Goal: Transaction & Acquisition: Purchase product/service

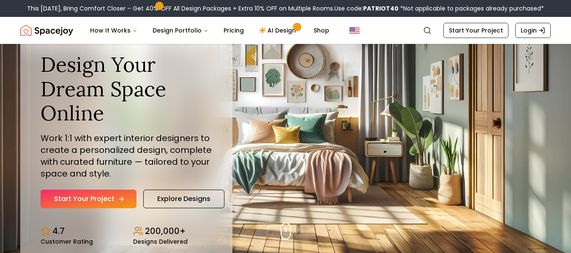
click at [94, 196] on link "Start Your Project" at bounding box center [89, 199] width 96 height 19
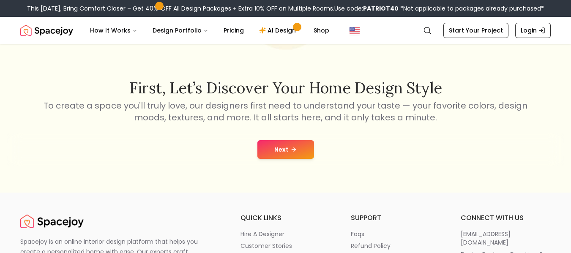
scroll to position [115, 0]
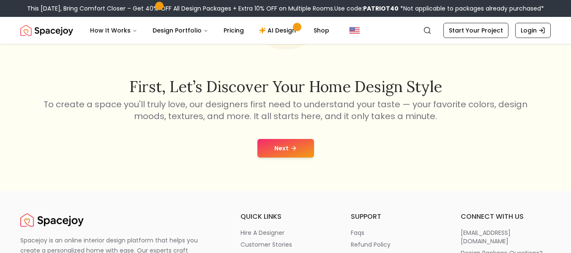
click at [287, 145] on button "Next" at bounding box center [286, 148] width 57 height 19
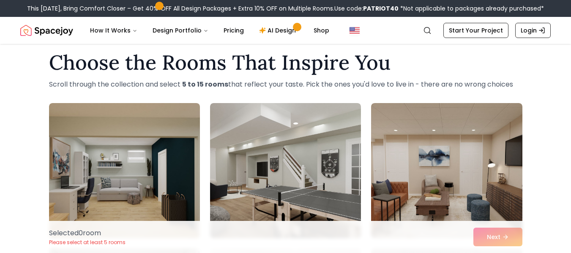
scroll to position [11, 0]
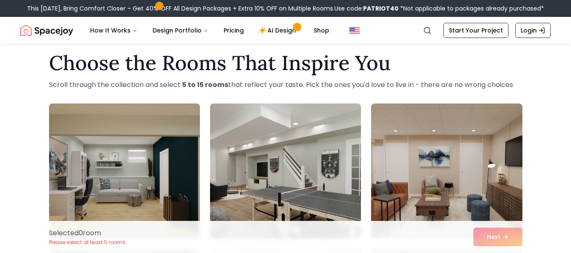
click at [126, 148] on img at bounding box center [124, 171] width 159 height 142
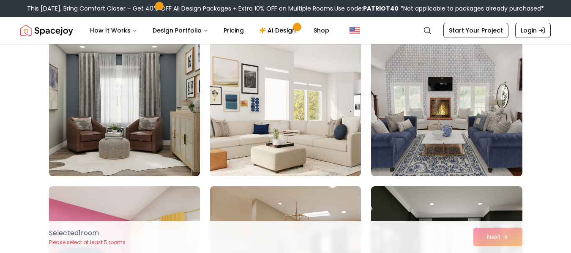
scroll to position [219, 0]
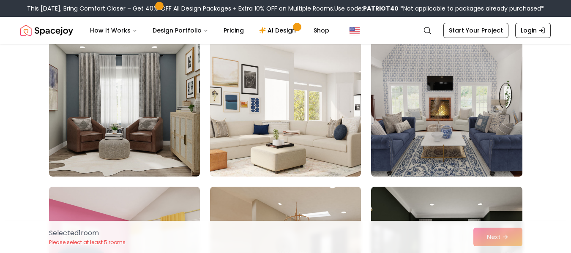
click at [442, 108] on img at bounding box center [447, 109] width 159 height 142
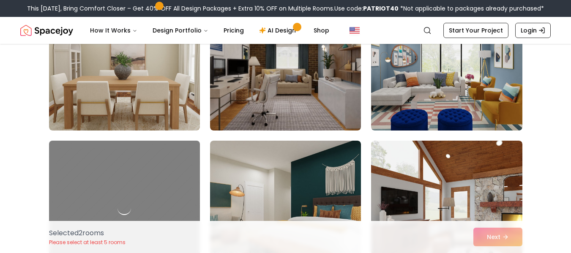
scroll to position [848, 0]
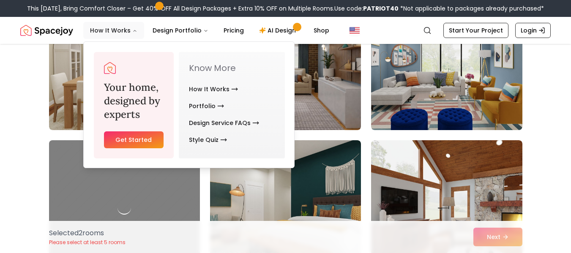
click at [104, 37] on button "How It Works" at bounding box center [113, 30] width 61 height 17
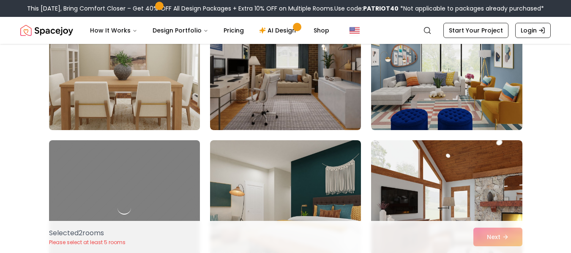
click at [89, 86] on img at bounding box center [124, 63] width 159 height 142
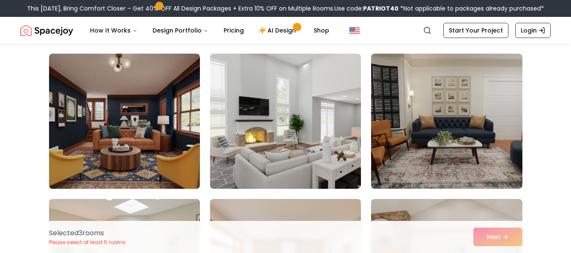
scroll to position [1081, 0]
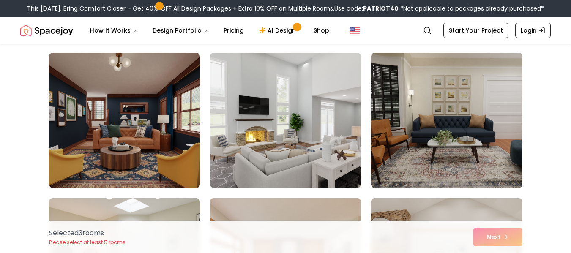
click at [276, 134] on img at bounding box center [285, 120] width 151 height 135
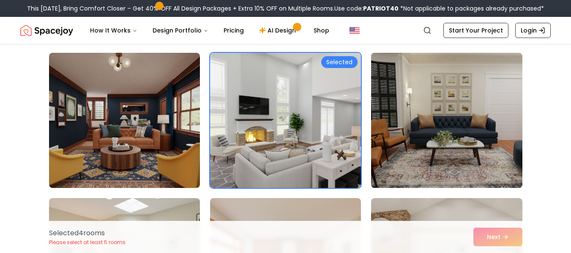
click at [424, 122] on img at bounding box center [447, 120] width 159 height 142
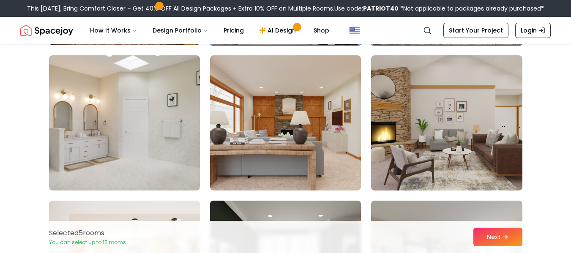
scroll to position [1223, 0]
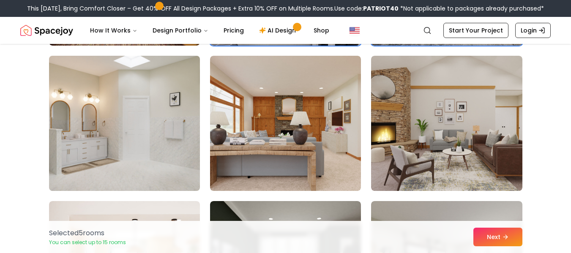
click at [142, 116] on img at bounding box center [124, 123] width 159 height 142
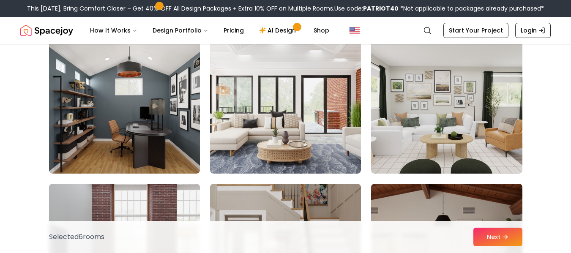
scroll to position [2550, 0]
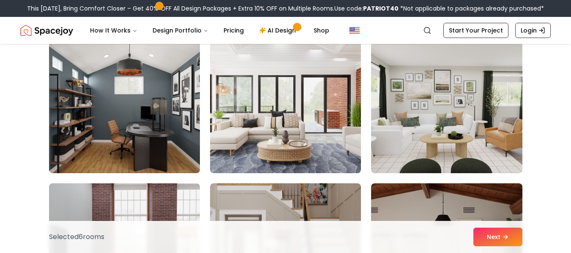
click at [127, 121] on img at bounding box center [124, 106] width 159 height 142
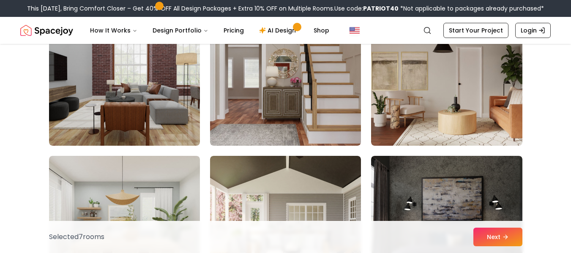
scroll to position [2713, 0]
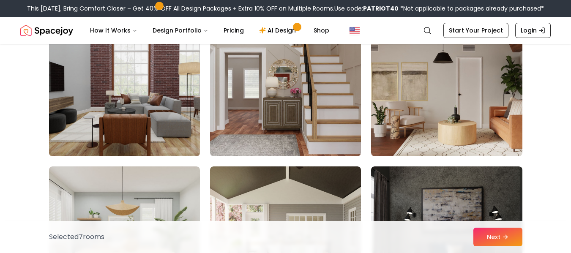
click at [167, 90] on img at bounding box center [124, 89] width 159 height 142
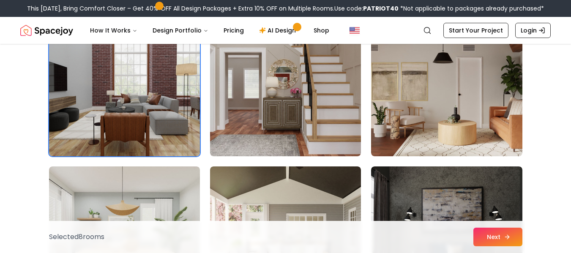
click at [505, 237] on icon at bounding box center [507, 237] width 7 height 7
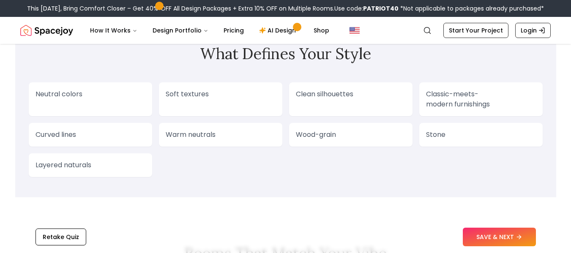
scroll to position [710, 0]
click at [507, 240] on button "SAVE & NEXT" at bounding box center [499, 237] width 73 height 19
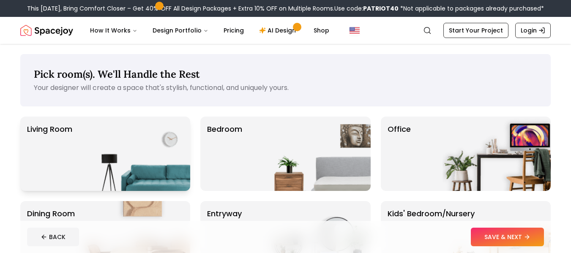
click at [120, 156] on img at bounding box center [136, 154] width 108 height 74
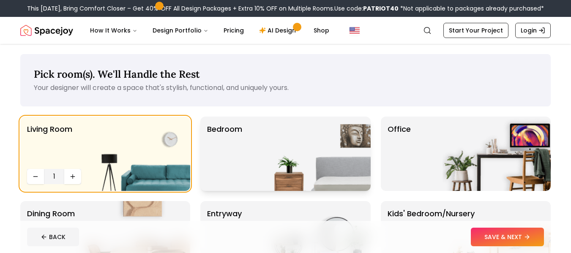
click at [268, 146] on img at bounding box center [317, 154] width 108 height 74
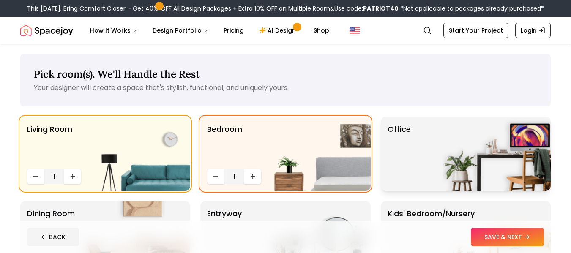
click at [445, 135] on img at bounding box center [497, 154] width 108 height 74
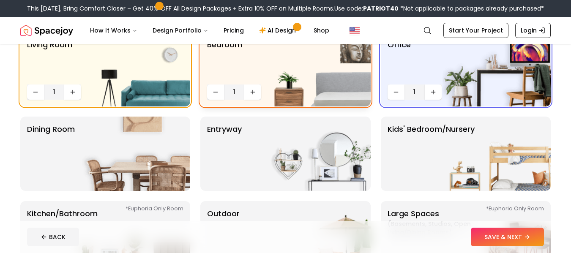
scroll to position [85, 0]
click at [309, 156] on img at bounding box center [317, 153] width 108 height 74
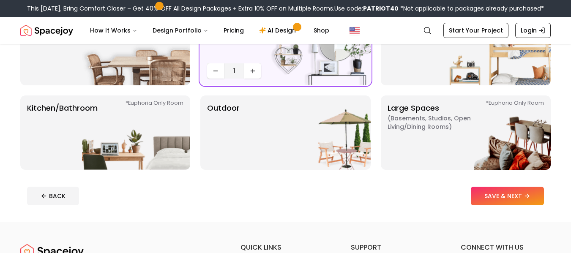
scroll to position [191, 0]
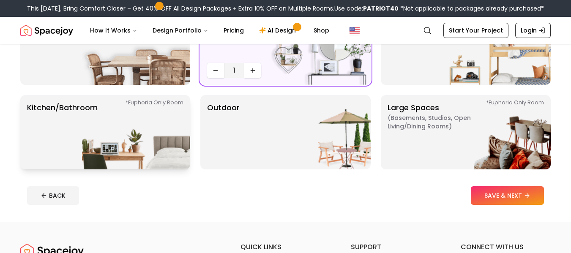
click at [72, 118] on p "Kitchen/Bathroom *Euphoria Only Room" at bounding box center [62, 132] width 71 height 61
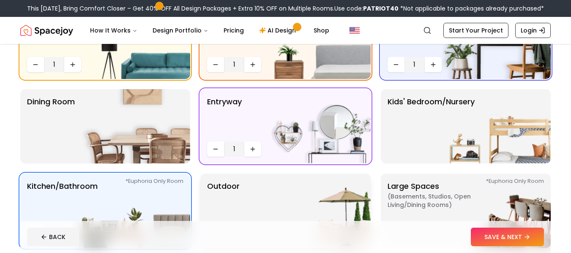
scroll to position [111, 0]
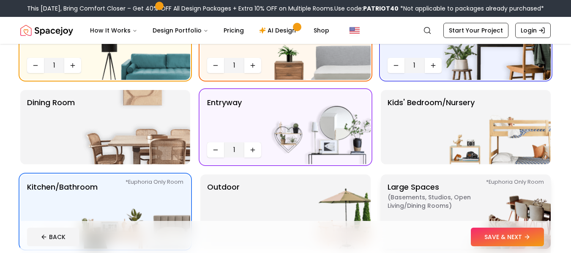
click at [443, 190] on img at bounding box center [497, 212] width 108 height 74
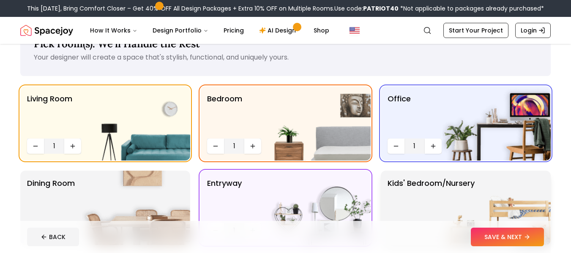
scroll to position [30, 0]
click at [486, 238] on button "SAVE & NEXT" at bounding box center [507, 237] width 73 height 19
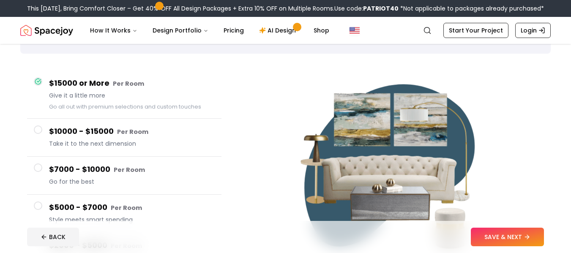
scroll to position [52, 0]
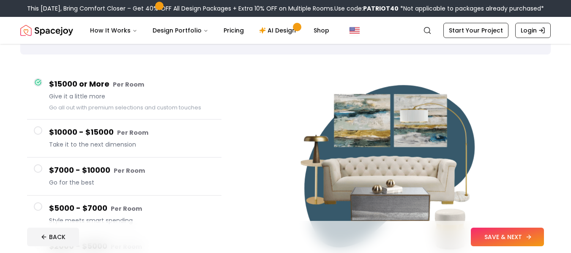
click at [504, 237] on button "SAVE & NEXT" at bounding box center [507, 237] width 73 height 19
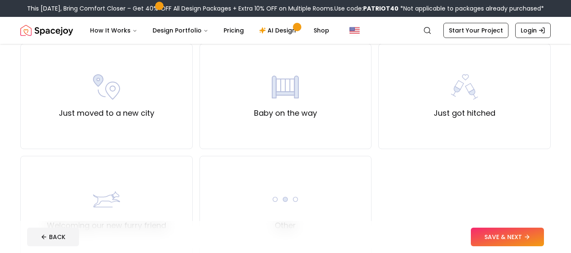
scroll to position [297, 0]
click at [141, 104] on div "Just moved to a new city" at bounding box center [107, 97] width 96 height 46
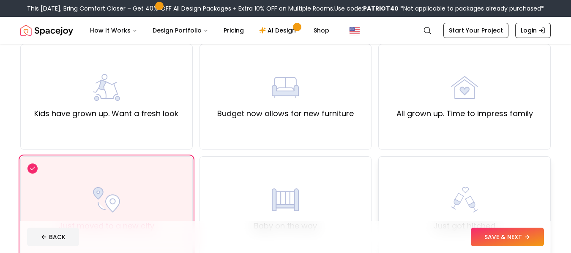
scroll to position [174, 0]
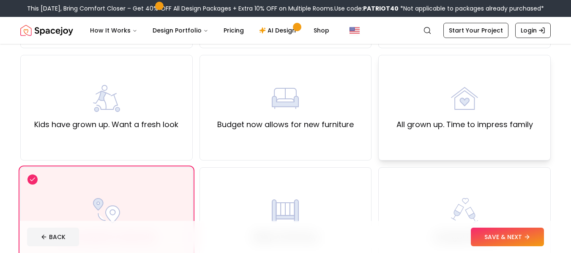
click at [475, 112] on div "All grown up. Time to impress family" at bounding box center [465, 108] width 137 height 46
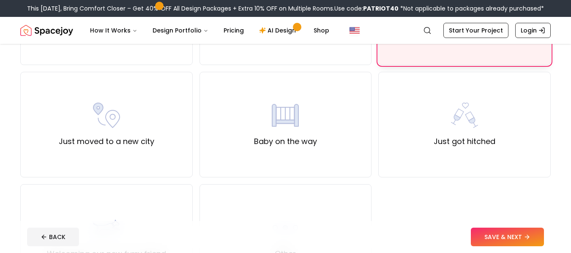
scroll to position [270, 0]
click at [145, 120] on div "Just moved to a new city" at bounding box center [107, 124] width 96 height 46
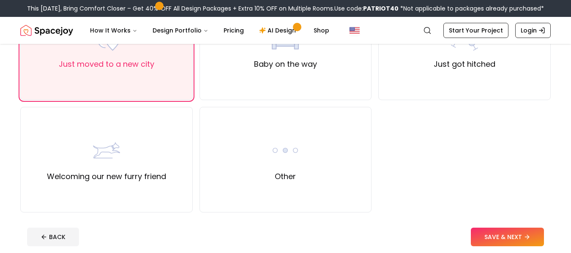
scroll to position [348, 0]
click at [499, 236] on button "SAVE & NEXT" at bounding box center [507, 237] width 73 height 19
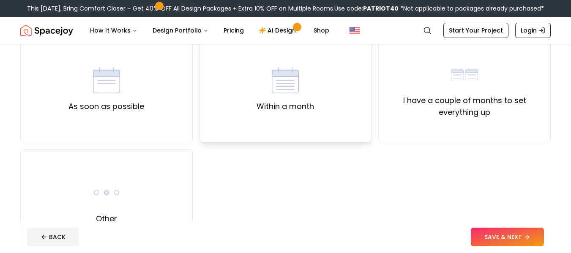
scroll to position [80, 0]
click at [476, 70] on img at bounding box center [464, 73] width 27 height 27
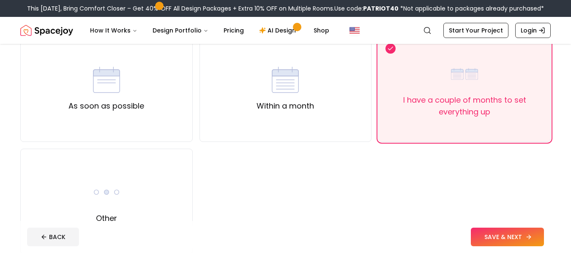
click at [500, 238] on button "SAVE & NEXT" at bounding box center [507, 237] width 73 height 19
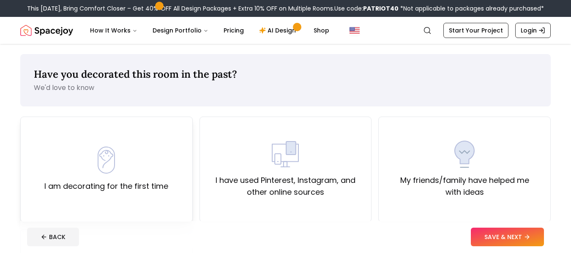
click at [133, 177] on div "I am decorating for the first time" at bounding box center [106, 170] width 124 height 46
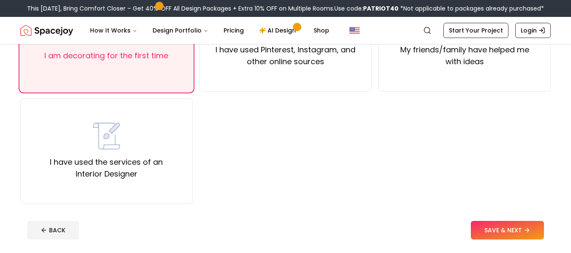
scroll to position [131, 0]
click at [508, 224] on button "SAVE & NEXT" at bounding box center [507, 230] width 73 height 19
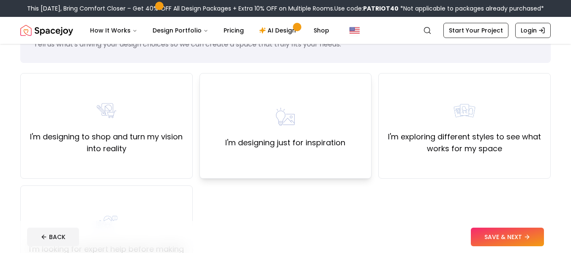
scroll to position [42, 0]
click at [340, 105] on div "I'm designing just for inspiration" at bounding box center [285, 127] width 120 height 46
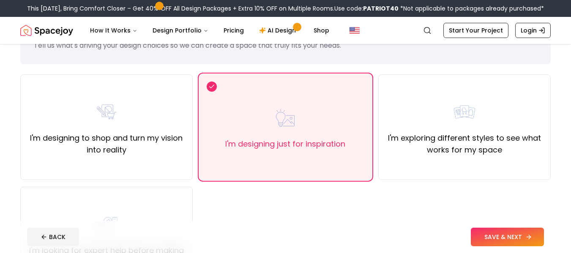
click at [497, 237] on button "SAVE & NEXT" at bounding box center [507, 237] width 73 height 19
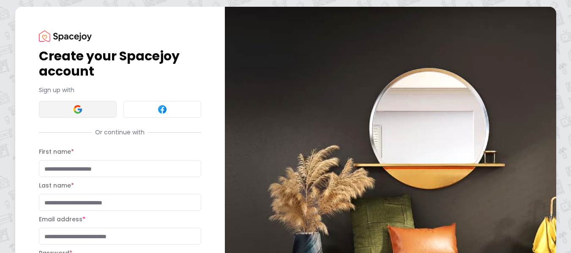
click at [87, 108] on button at bounding box center [78, 109] width 78 height 17
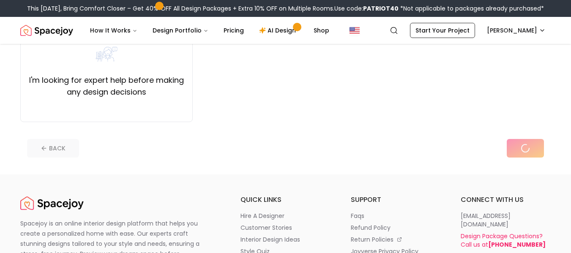
scroll to position [237, 0]
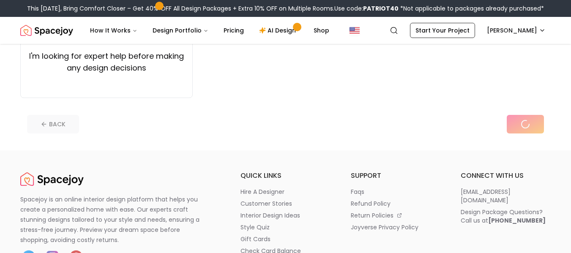
click at [532, 127] on div "BACK" at bounding box center [285, 124] width 517 height 19
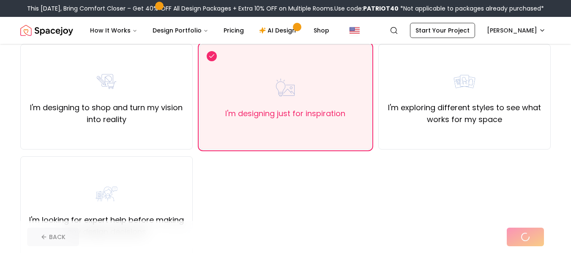
scroll to position [72, 0]
click at [46, 238] on div "BACK" at bounding box center [285, 237] width 517 height 19
